Goal: Task Accomplishment & Management: Manage account settings

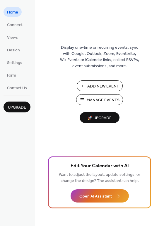
click at [91, 87] on span "Add New Event" at bounding box center [104, 86] width 32 height 6
click at [101, 85] on span "Add New Event" at bounding box center [104, 86] width 32 height 6
click at [142, 25] on div "Display one-time or recurring events, sync with Google, Outlook, Zoom, Eventbri…" at bounding box center [99, 122] width 129 height 207
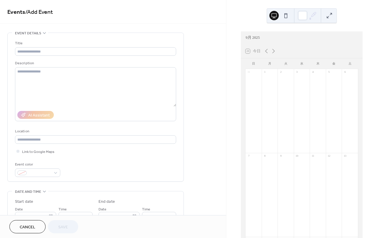
click at [25, 226] on span "Cancel" at bounding box center [28, 227] width 16 height 6
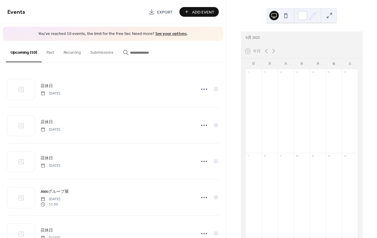
click at [22, 52] on button "Upcoming (10)" at bounding box center [24, 51] width 36 height 21
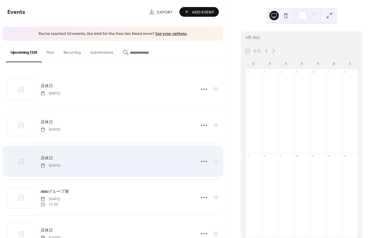
scroll to position [205, 0]
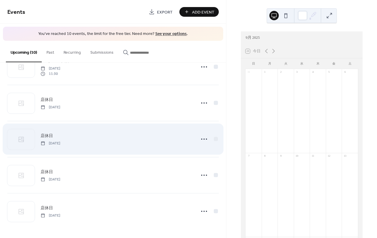
click at [233, 46] on div "9月 2025 28 今日 日 月 火 水 木 金 土 31 1 2 3 4 5 6 7 8 9 10 11 12 13 14 15 16 17 18 19 …" at bounding box center [301, 119] width 150 height 238
click at [71, 122] on div "店休日 [DATE]" at bounding box center [112, 139] width 211 height 36
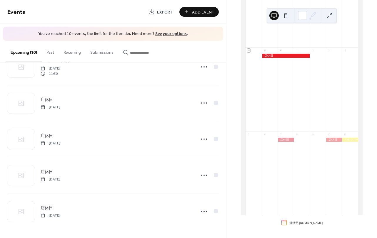
click at [52, 51] on button "Past" at bounding box center [50, 51] width 17 height 21
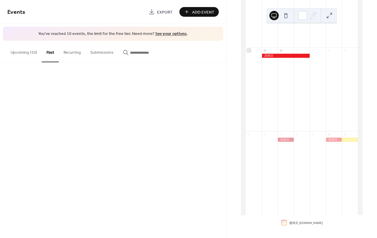
click at [23, 51] on button "Upcoming (10)" at bounding box center [24, 51] width 36 height 21
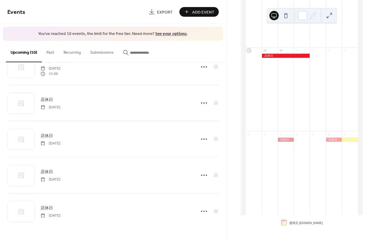
drag, startPoint x: 23, startPoint y: 51, endPoint x: 18, endPoint y: 54, distance: 6.0
click at [18, 54] on button "Upcoming (10)" at bounding box center [24, 51] width 36 height 21
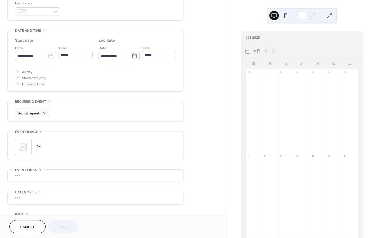
scroll to position [170, 0]
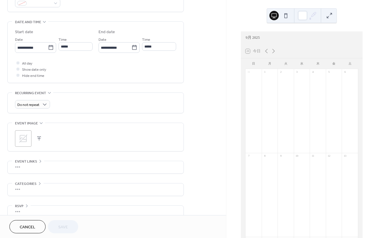
click at [33, 224] on span "Cancel" at bounding box center [28, 227] width 16 height 6
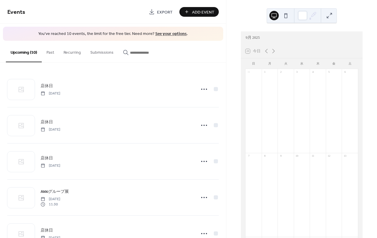
click at [51, 53] on button "Past" at bounding box center [50, 51] width 17 height 21
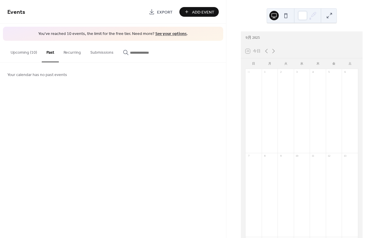
click at [24, 52] on button "Upcoming (10)" at bounding box center [24, 51] width 36 height 21
